Goal: Task Accomplishment & Management: Use online tool/utility

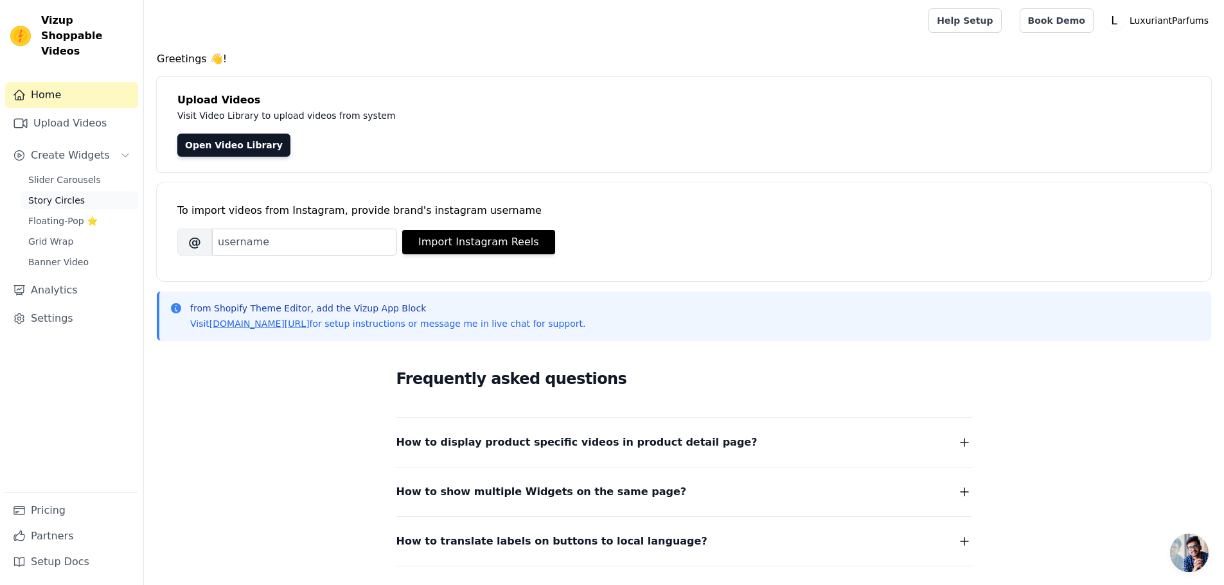
click at [63, 194] on span "Story Circles" at bounding box center [56, 200] width 57 height 13
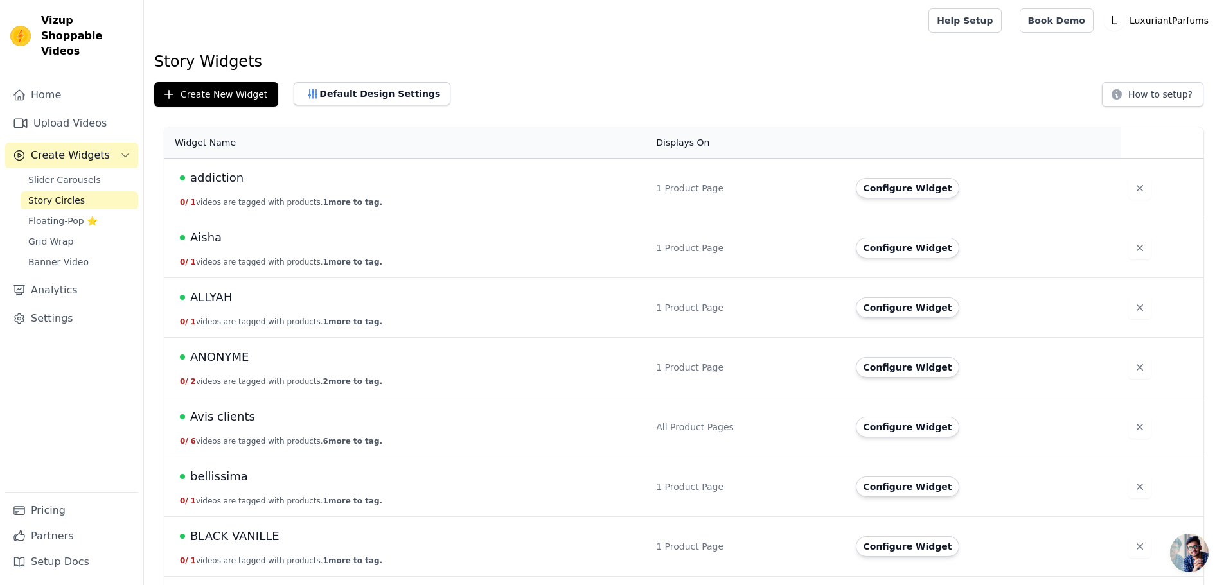
click at [210, 179] on span "addiction" at bounding box center [216, 178] width 53 height 18
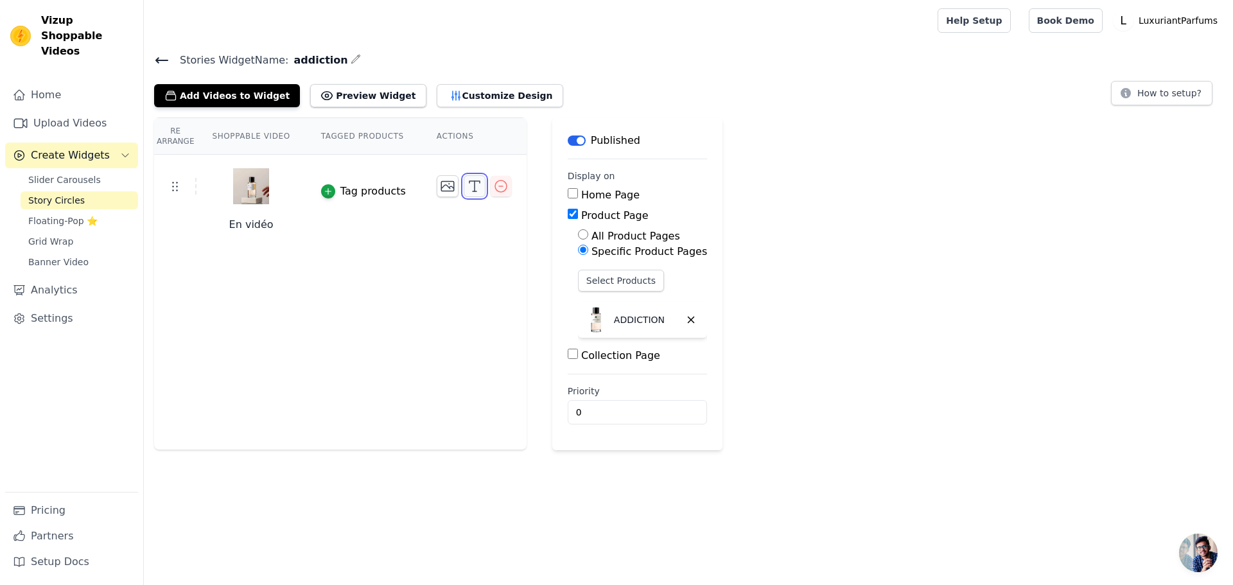
click at [467, 186] on icon "button" at bounding box center [474, 186] width 15 height 15
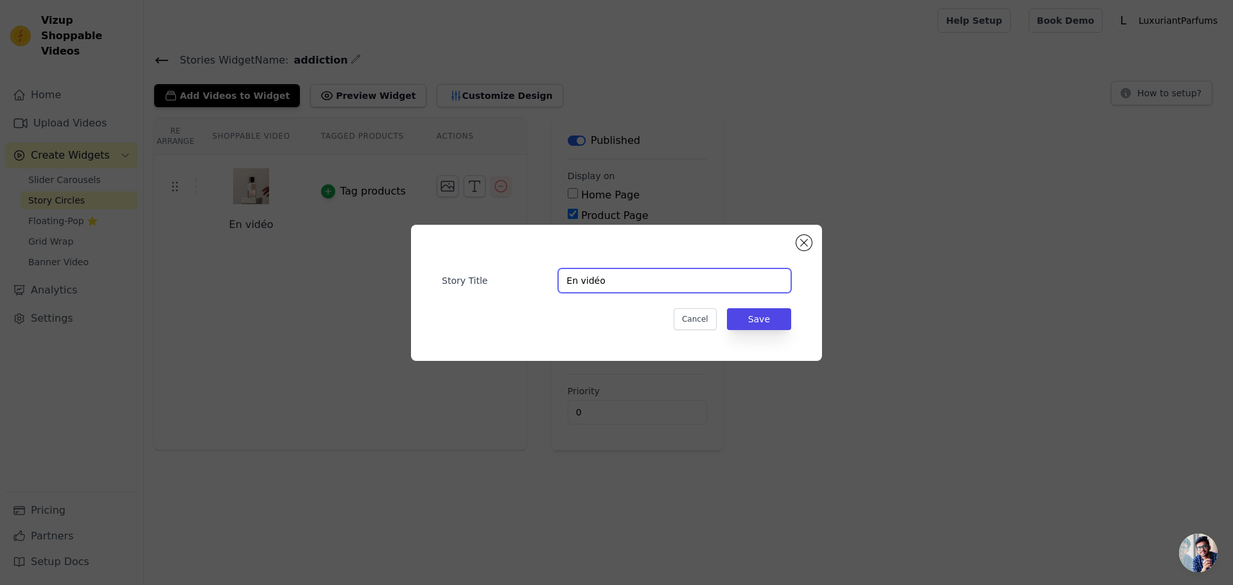
click at [595, 282] on input "En vidéo" at bounding box center [674, 280] width 233 height 24
type input "EN VIDÉO"
click at [770, 307] on div "Story Title EN VIDÉO Cancel Save" at bounding box center [617, 292] width 370 height 95
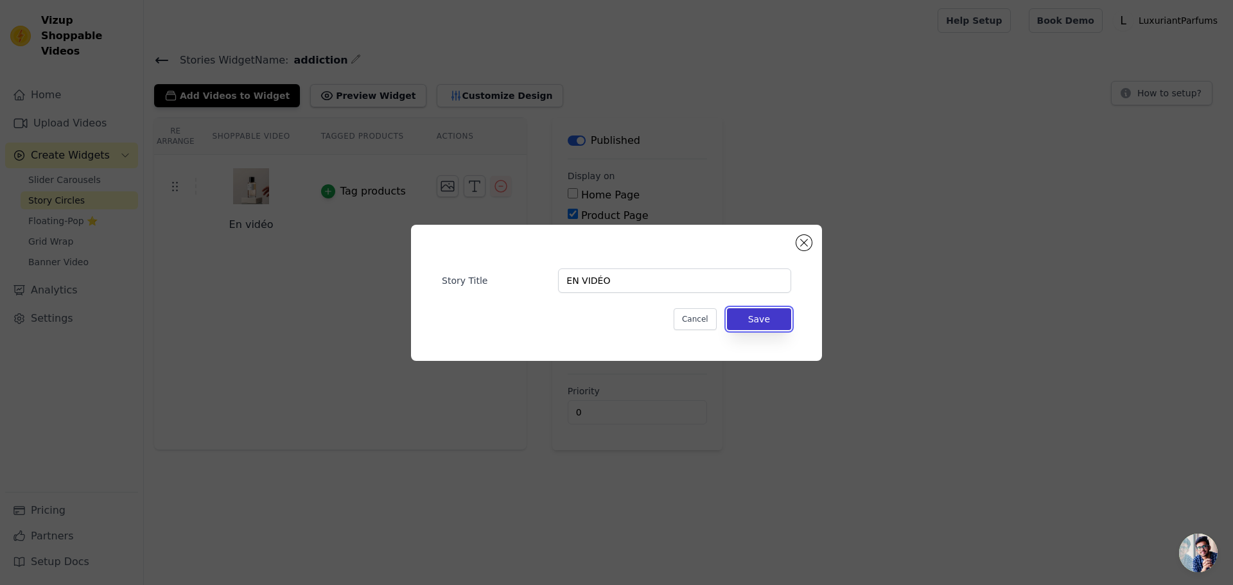
click at [775, 319] on button "Save" at bounding box center [759, 319] width 64 height 22
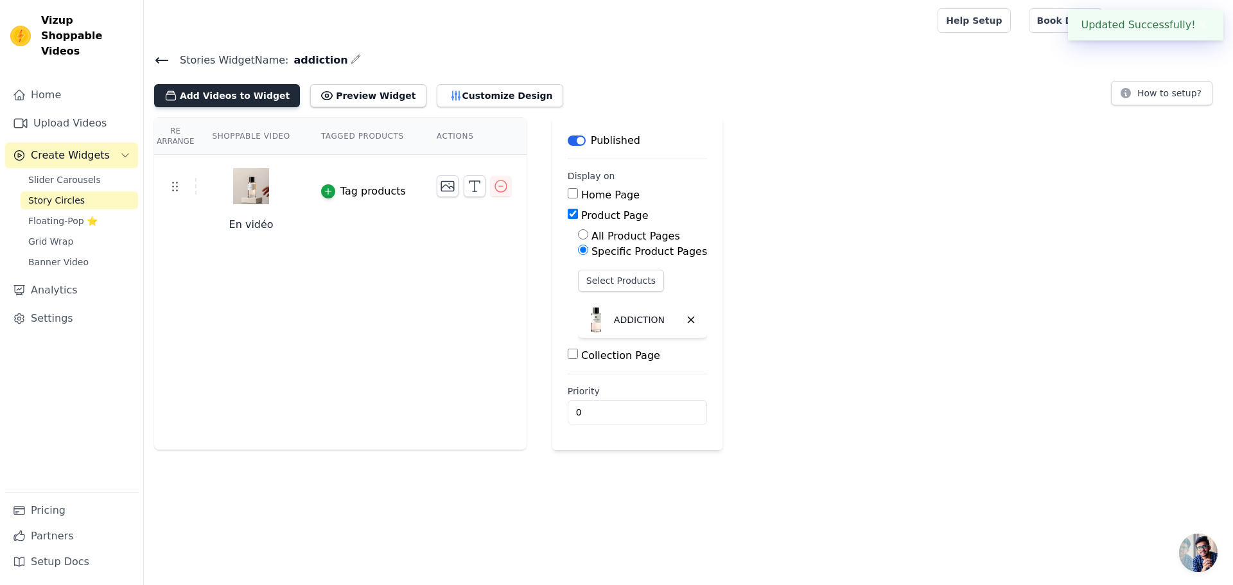
click at [219, 96] on button "Add Videos to Widget" at bounding box center [227, 95] width 146 height 23
